Goal: Check status

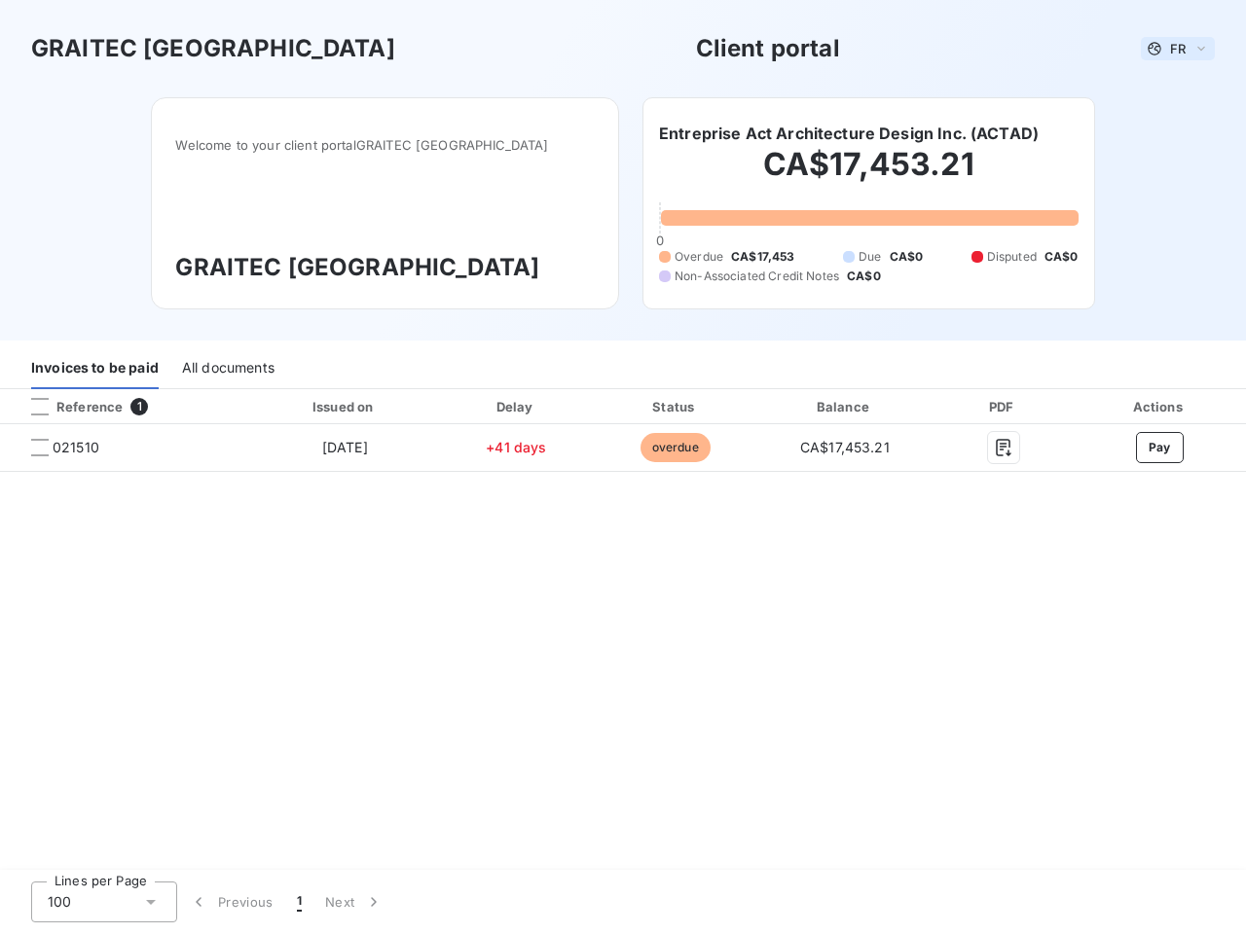
click at [1178, 49] on span "FR" at bounding box center [1178, 49] width 16 height 16
click at [848, 133] on h6 "Entreprise Act Architecture Design Inc. (ACTAD)" at bounding box center [849, 133] width 380 height 23
click at [94, 369] on div "Invoices to be paid" at bounding box center [94, 368] width 127 height 41
click at [227, 369] on div "All documents" at bounding box center [228, 368] width 92 height 41
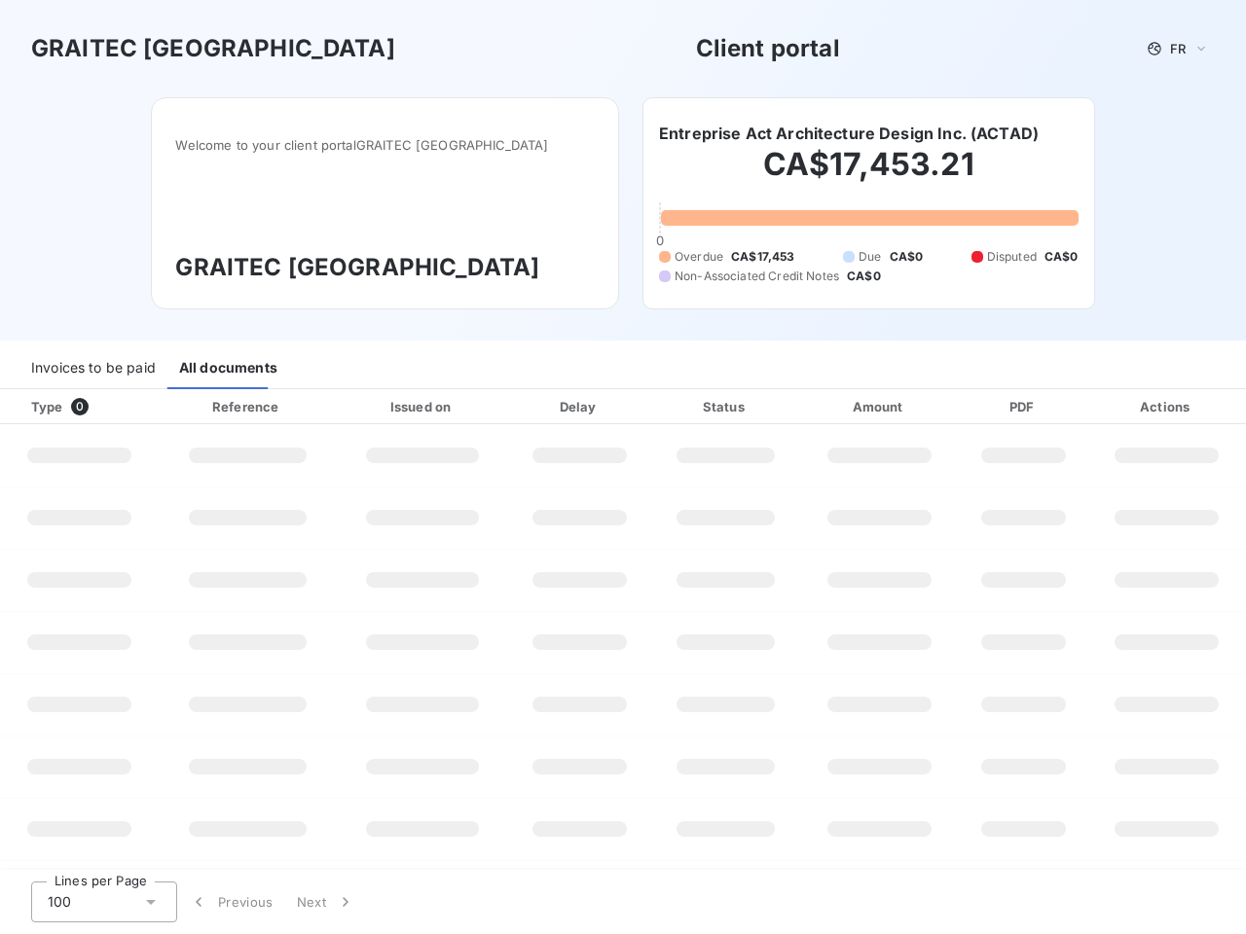
click at [125, 407] on div at bounding box center [117, 406] width 19 height 19
click at [40, 407] on div "Type 0" at bounding box center [86, 406] width 134 height 19
